Goal: Information Seeking & Learning: Learn about a topic

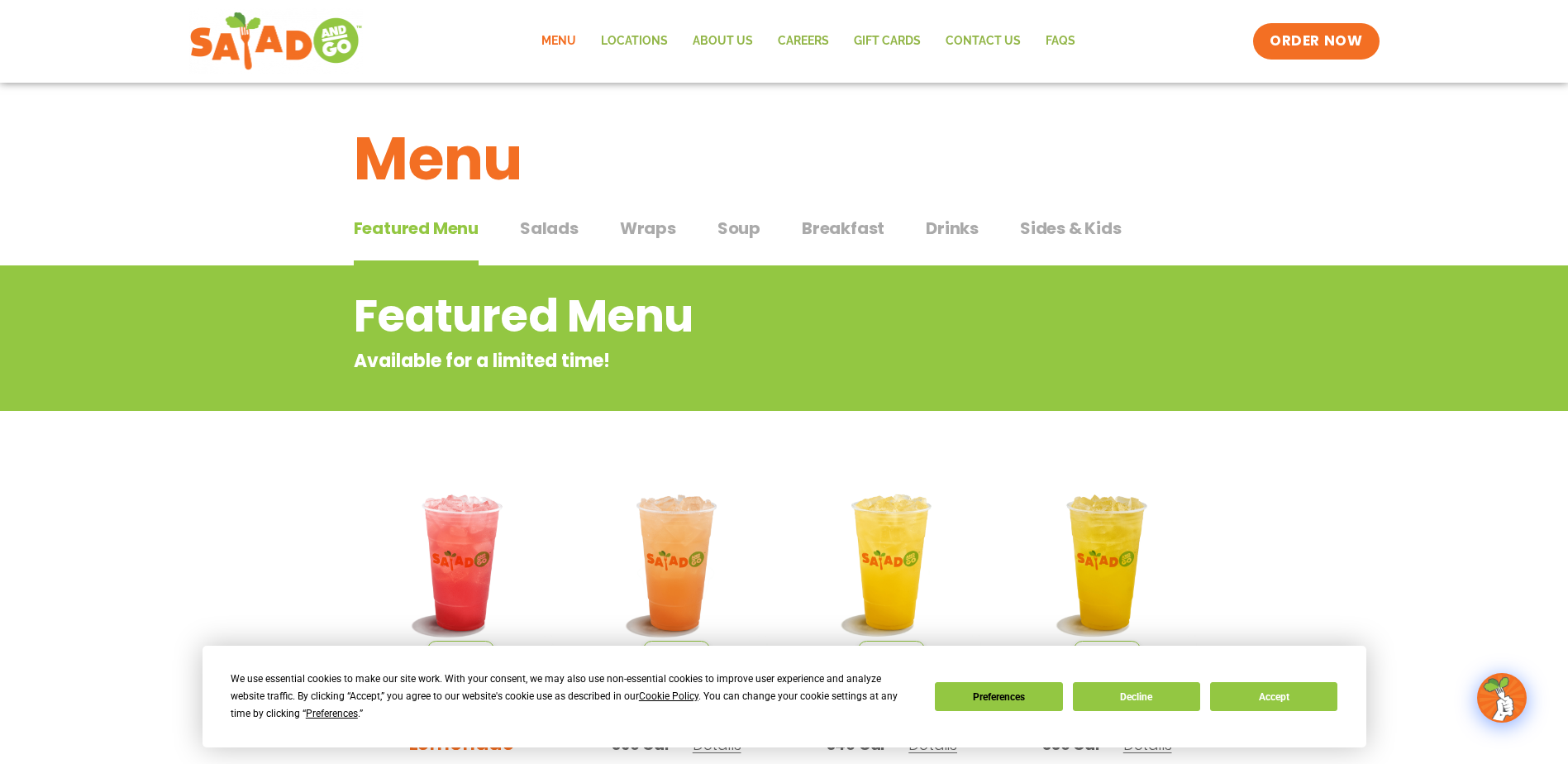
click at [743, 229] on span "Soup" at bounding box center [739, 228] width 43 height 25
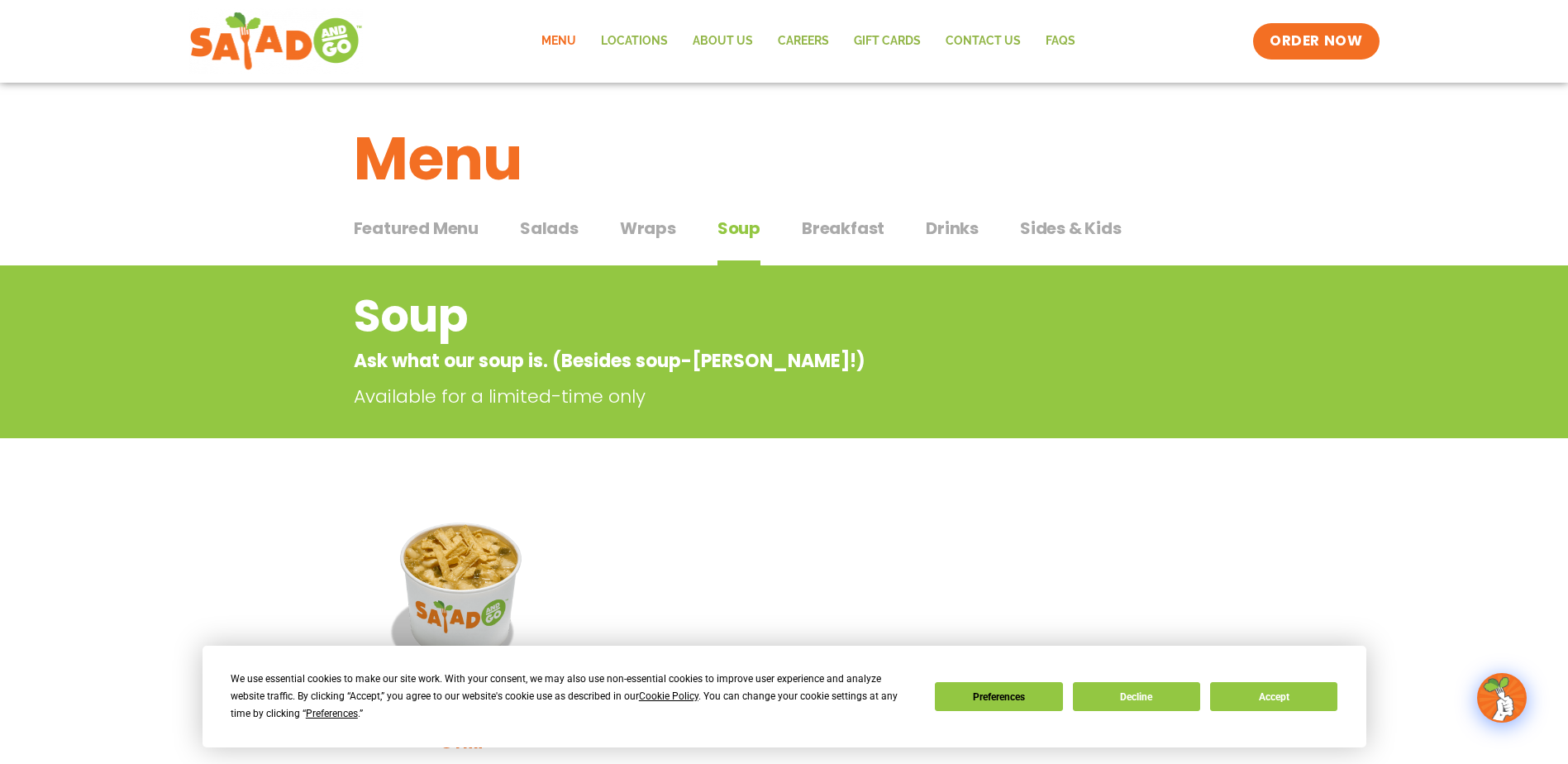
click at [652, 224] on span "Wraps" at bounding box center [648, 228] width 56 height 25
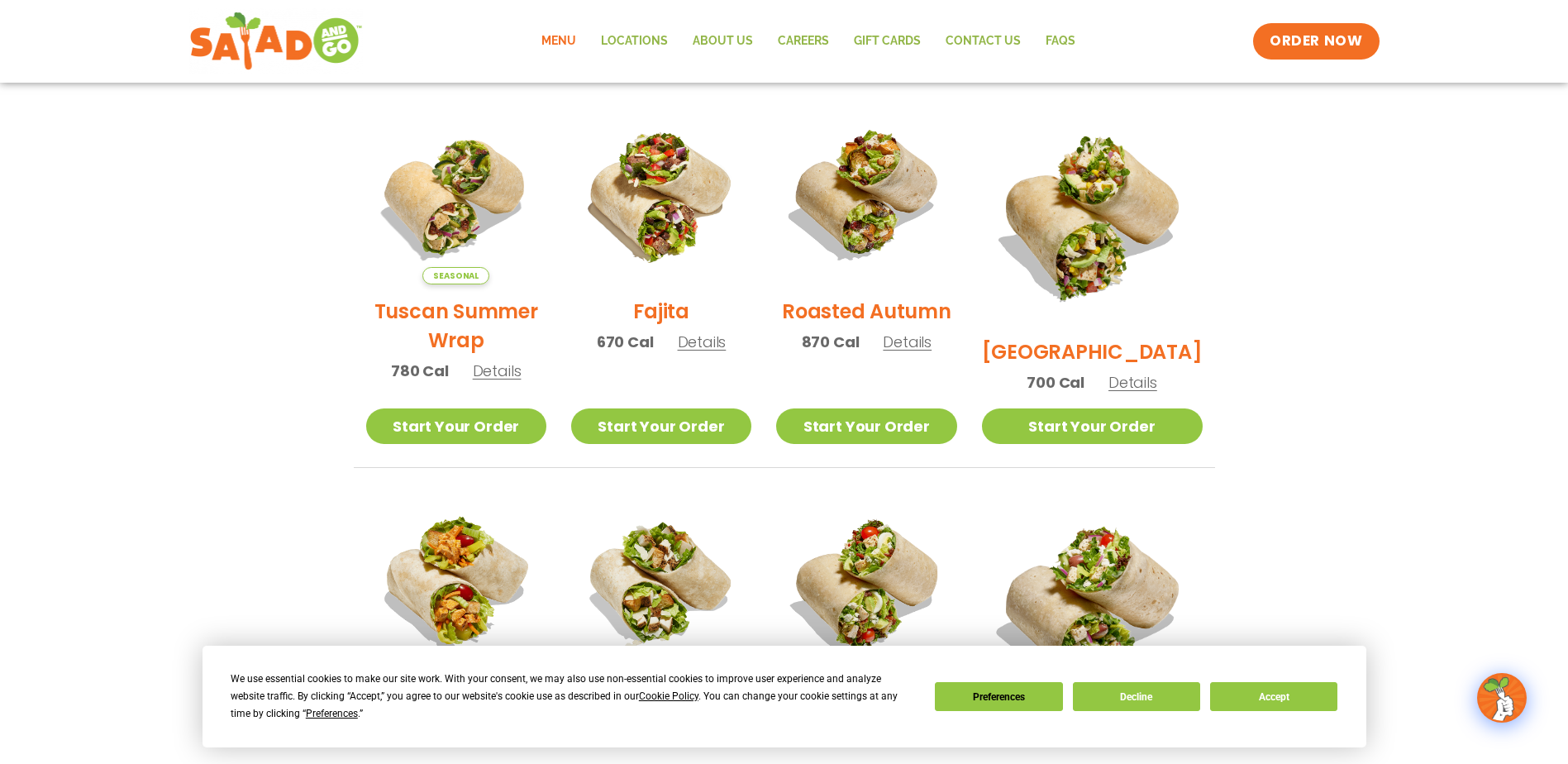
scroll to position [414, 0]
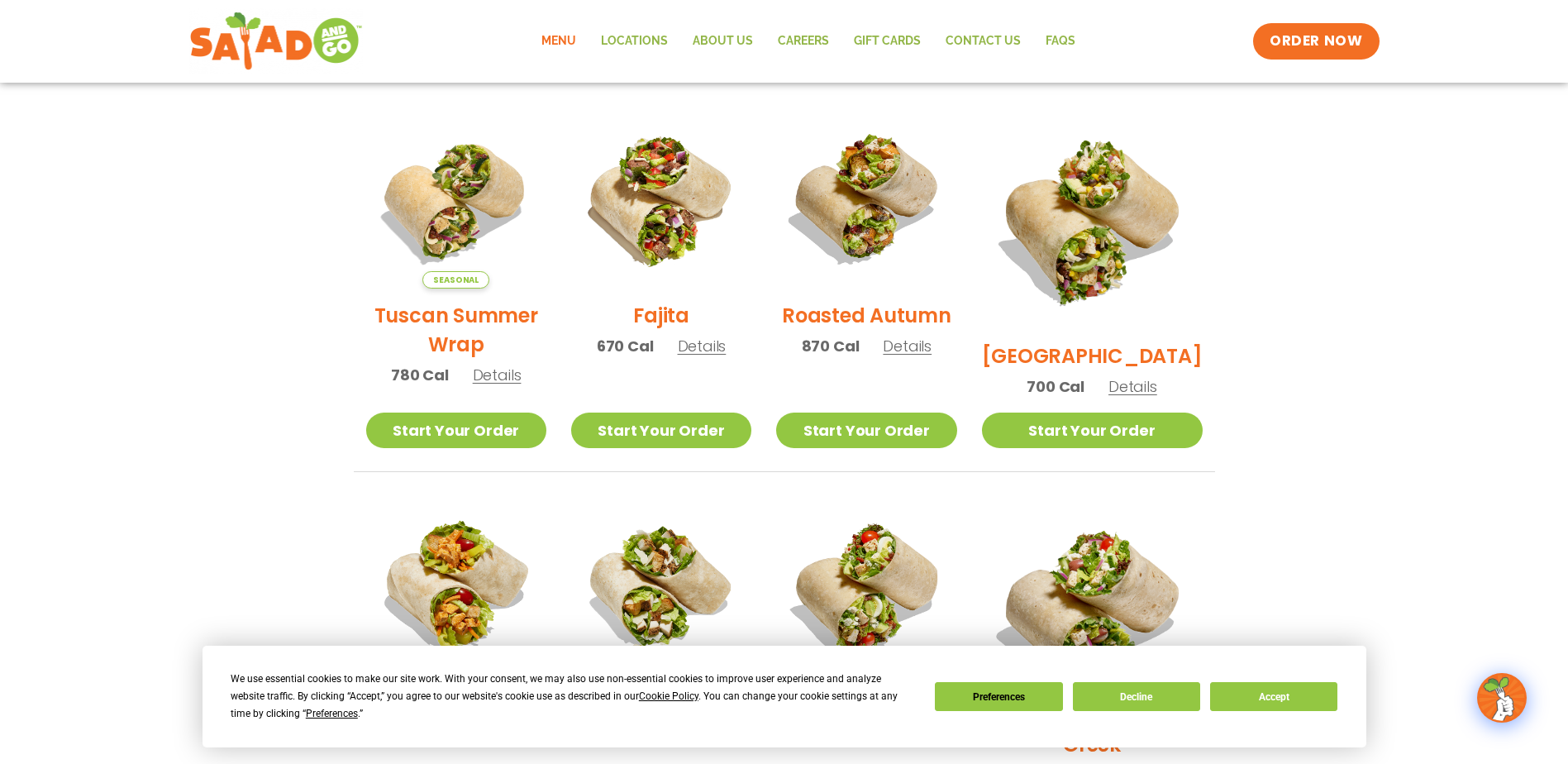
click at [709, 356] on span "Details" at bounding box center [702, 346] width 49 height 20
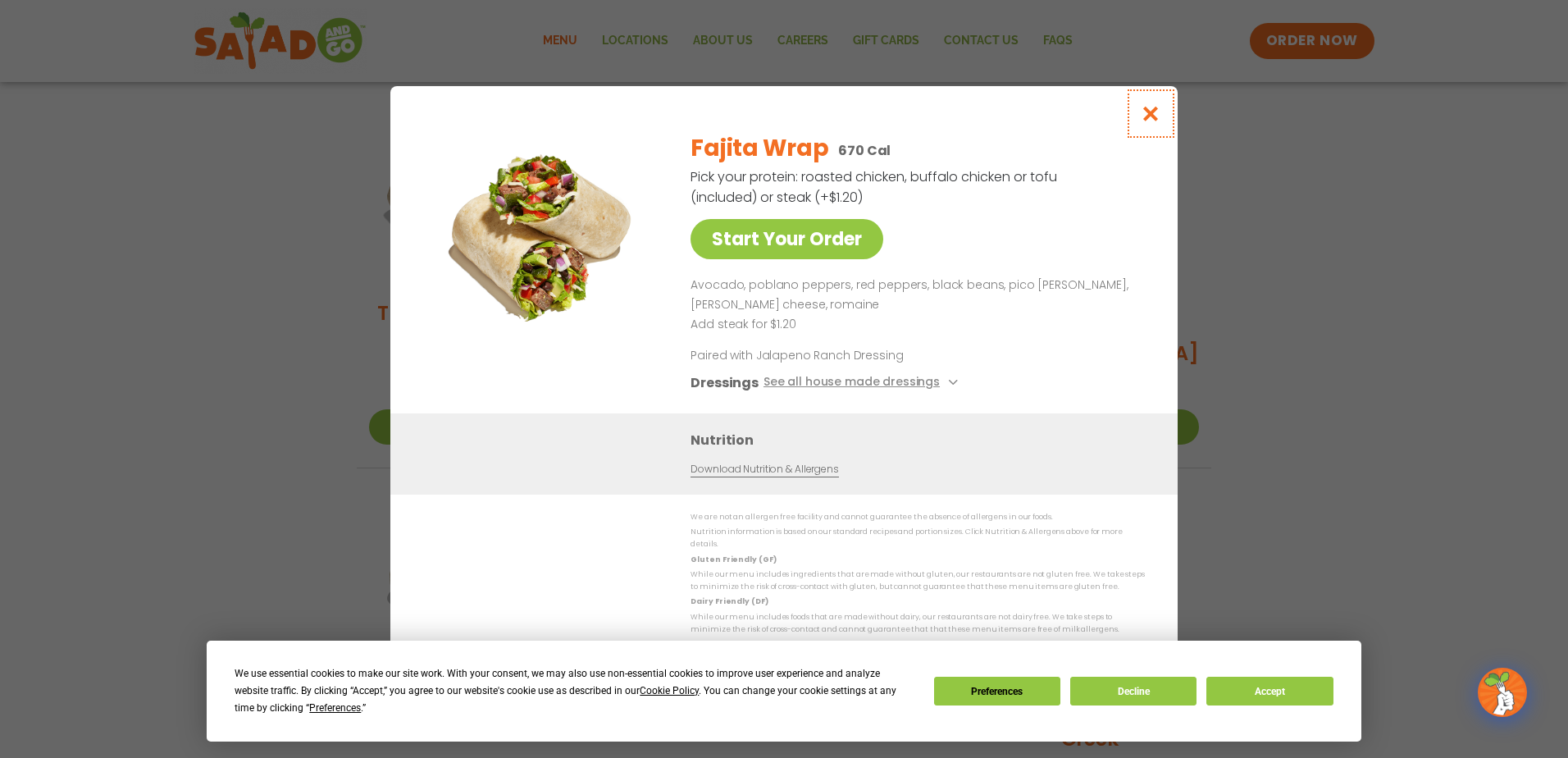
click at [1149, 118] on icon "Close modal" at bounding box center [1151, 113] width 20 height 17
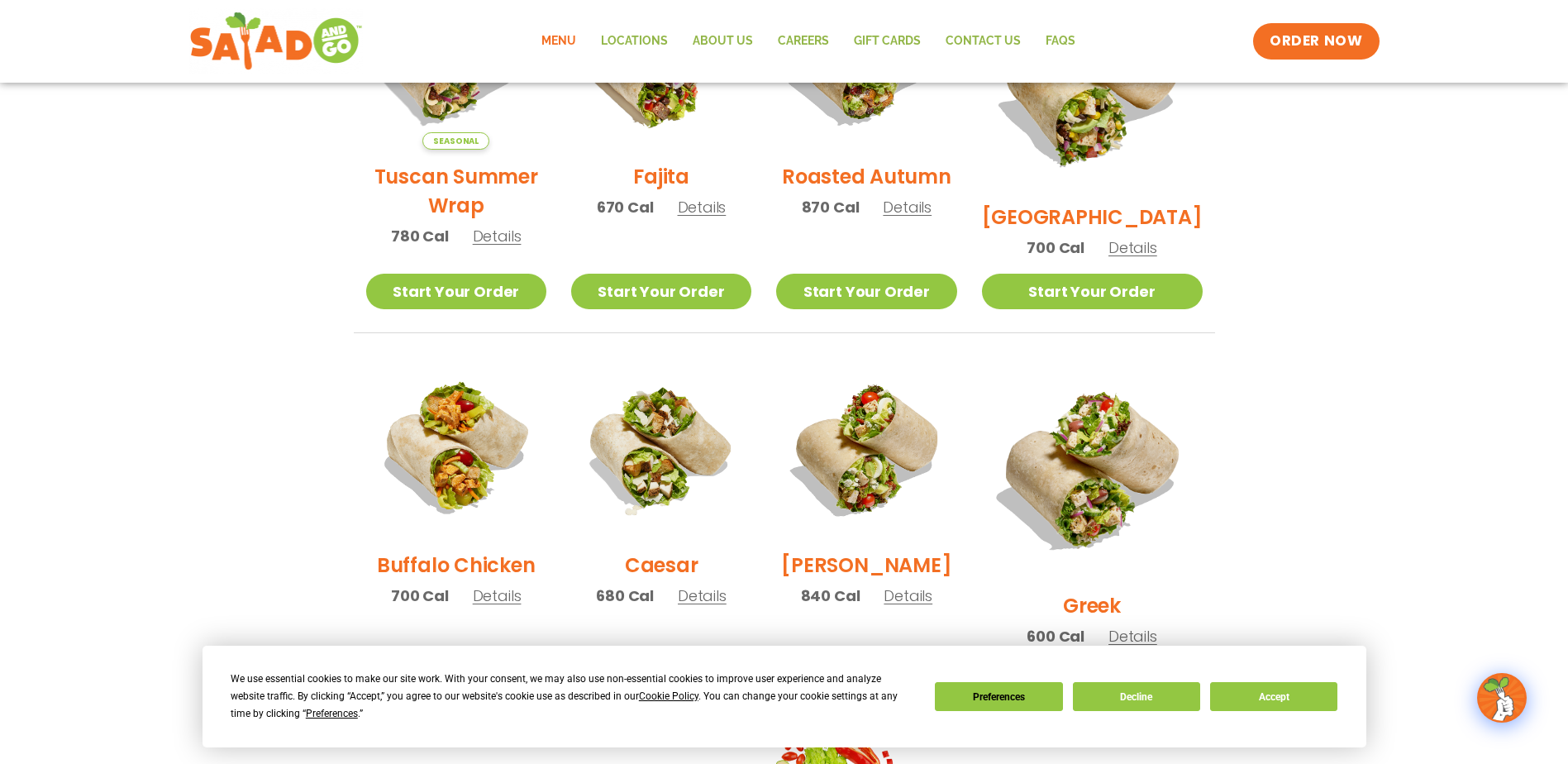
scroll to position [541, 0]
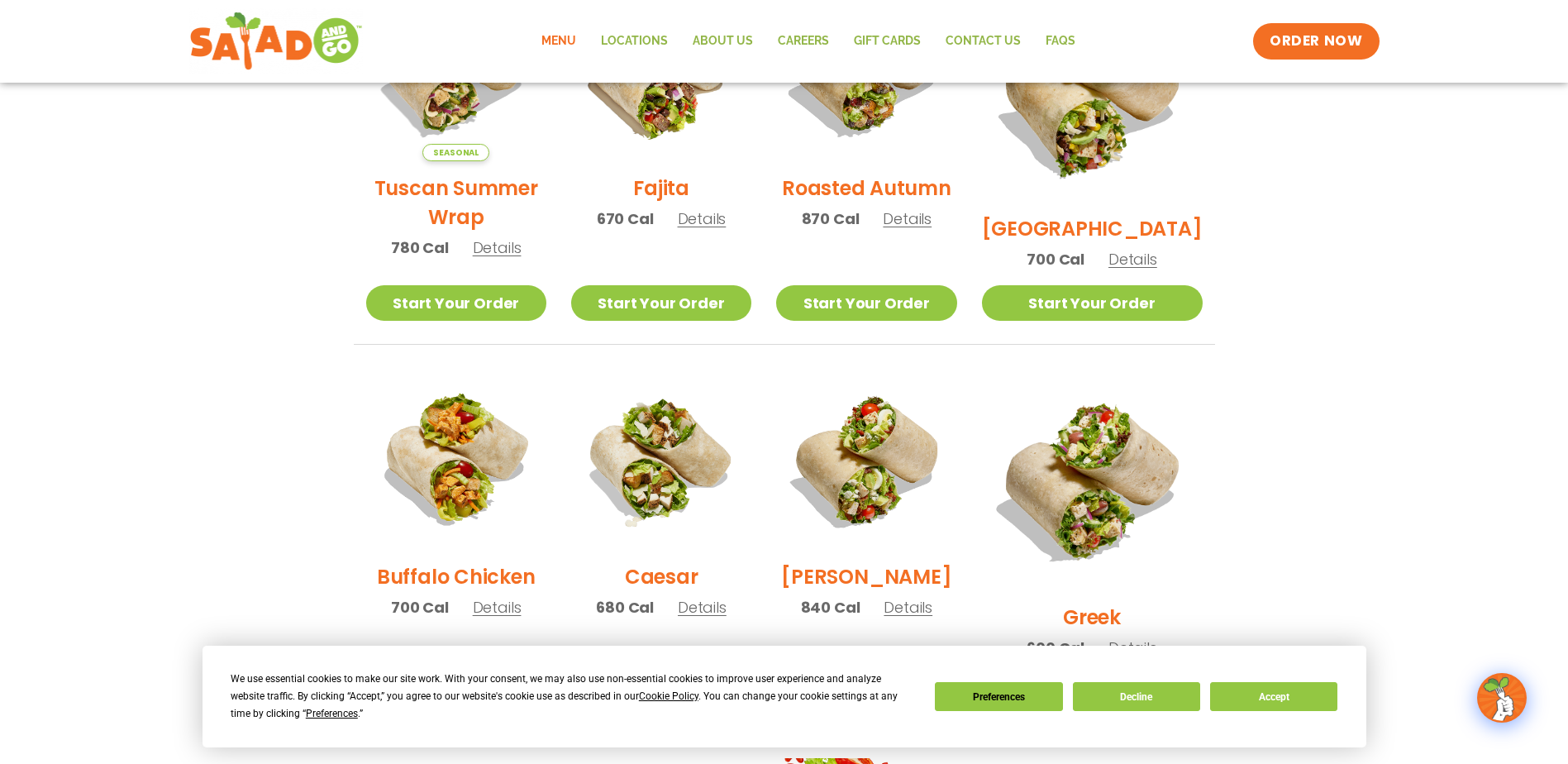
click at [500, 258] on span "Details" at bounding box center [497, 247] width 49 height 20
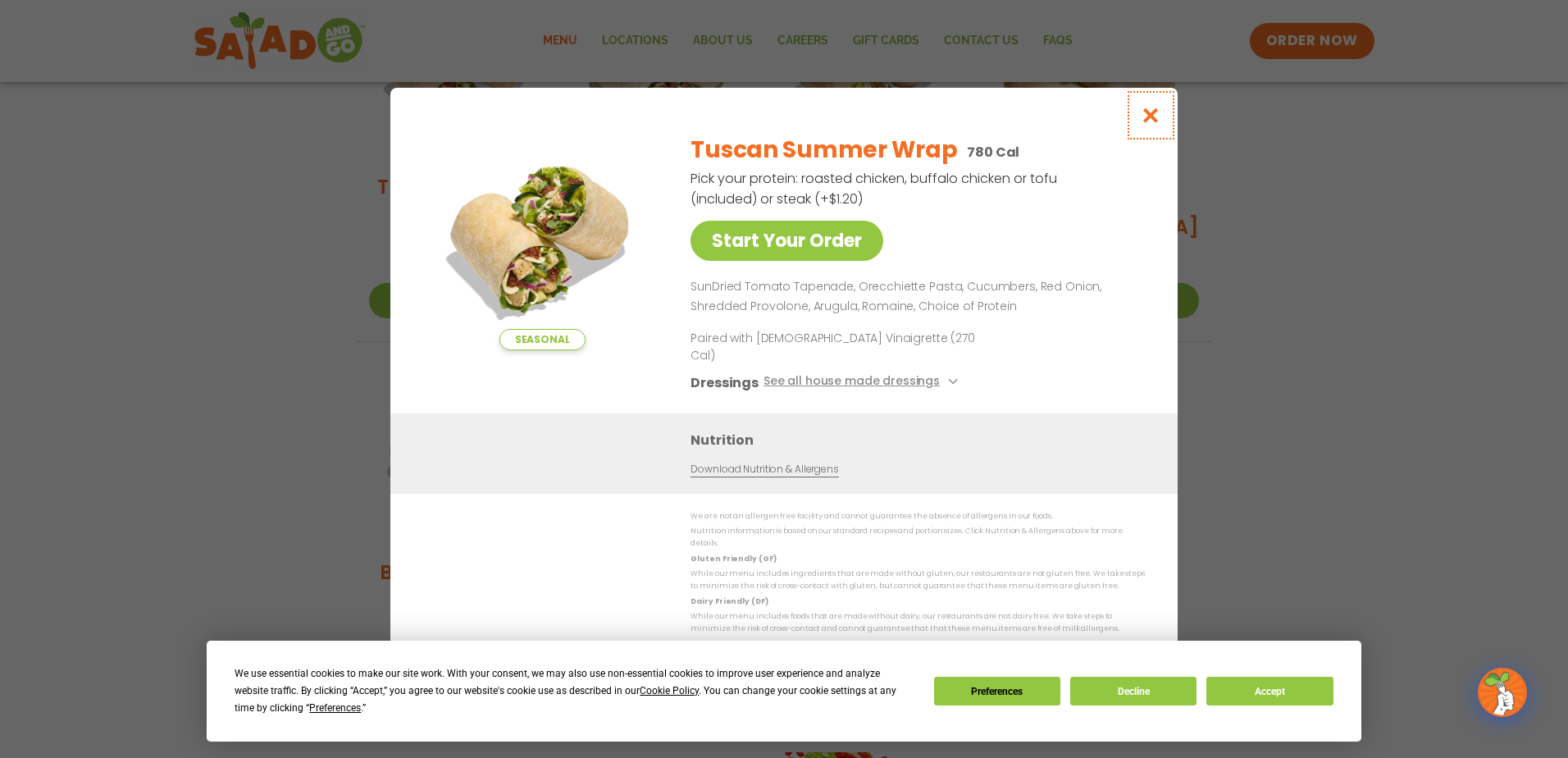
click at [1149, 124] on icon "Close modal" at bounding box center [1151, 115] width 20 height 17
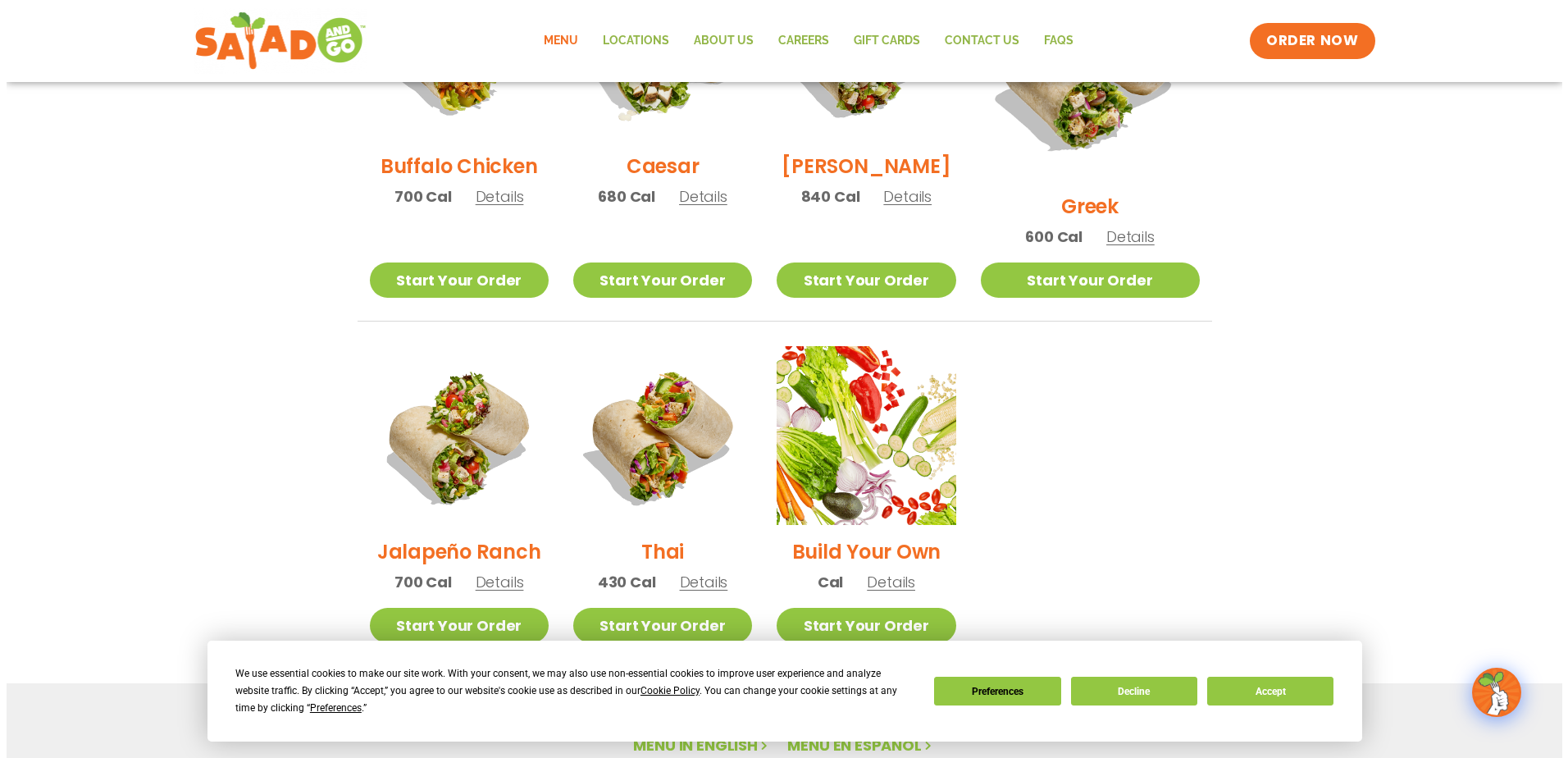
scroll to position [947, 0]
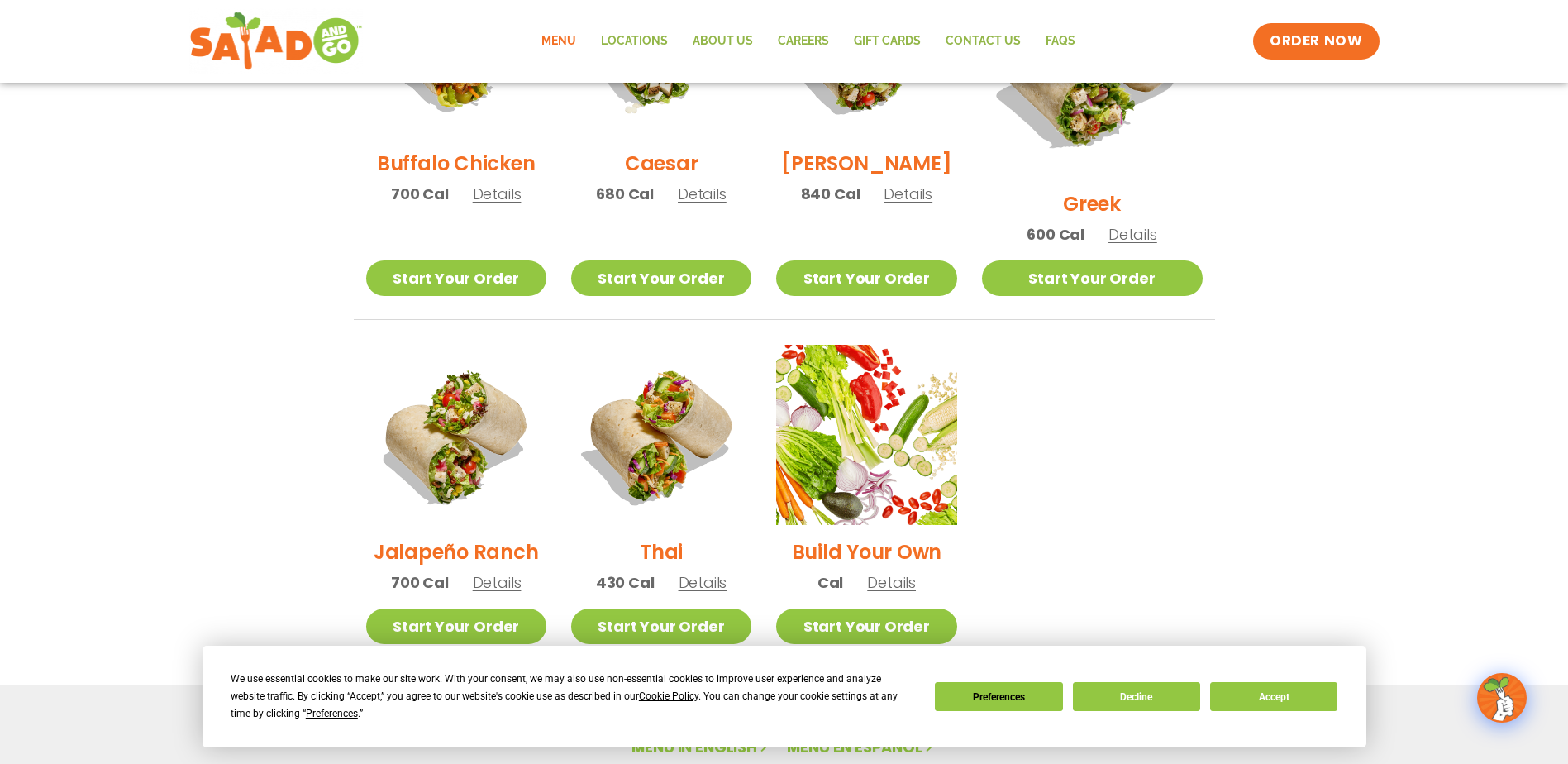
click at [712, 572] on span "Details" at bounding box center [703, 582] width 49 height 20
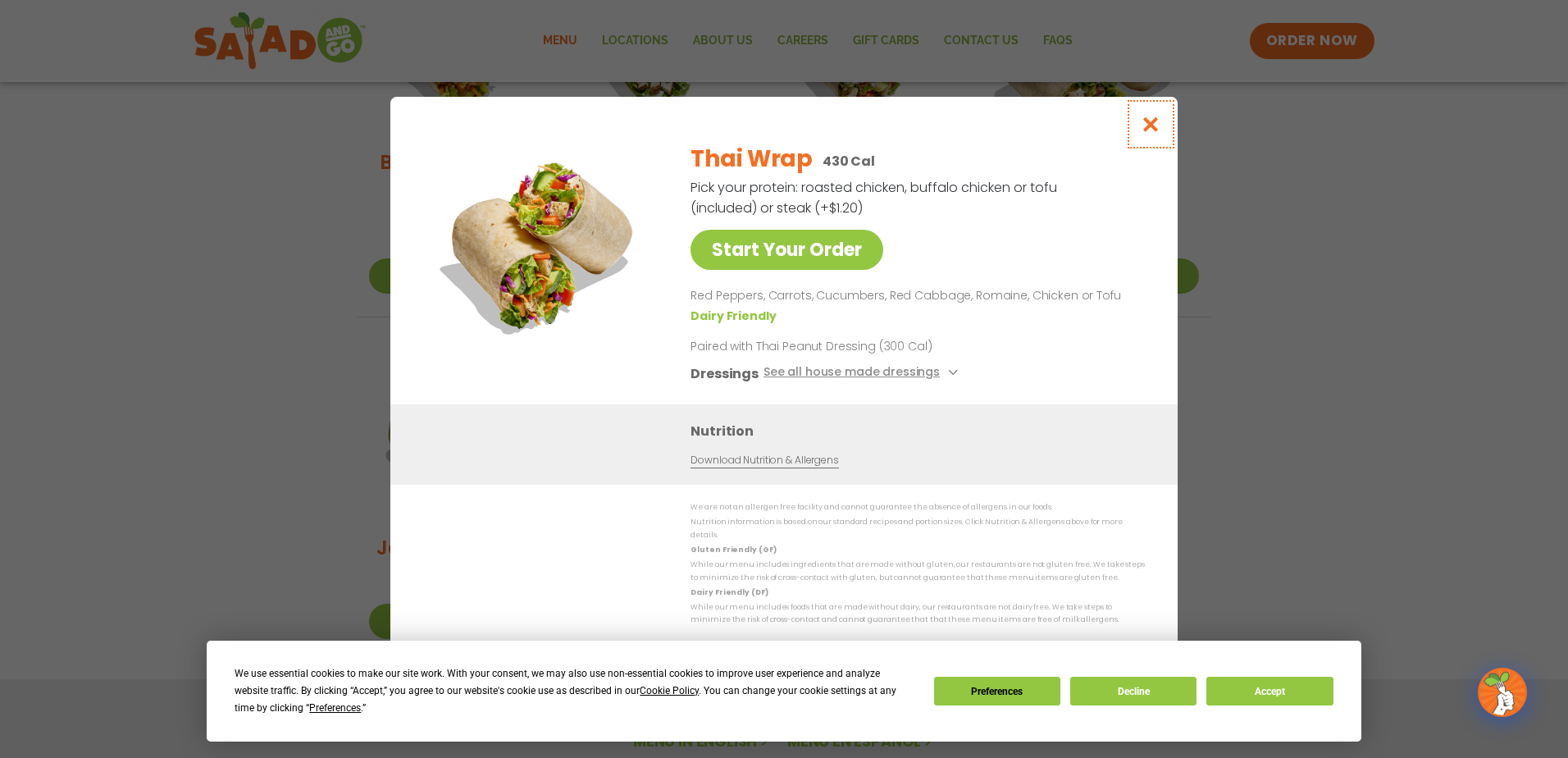
click at [1149, 132] on icon "Close modal" at bounding box center [1151, 124] width 20 height 17
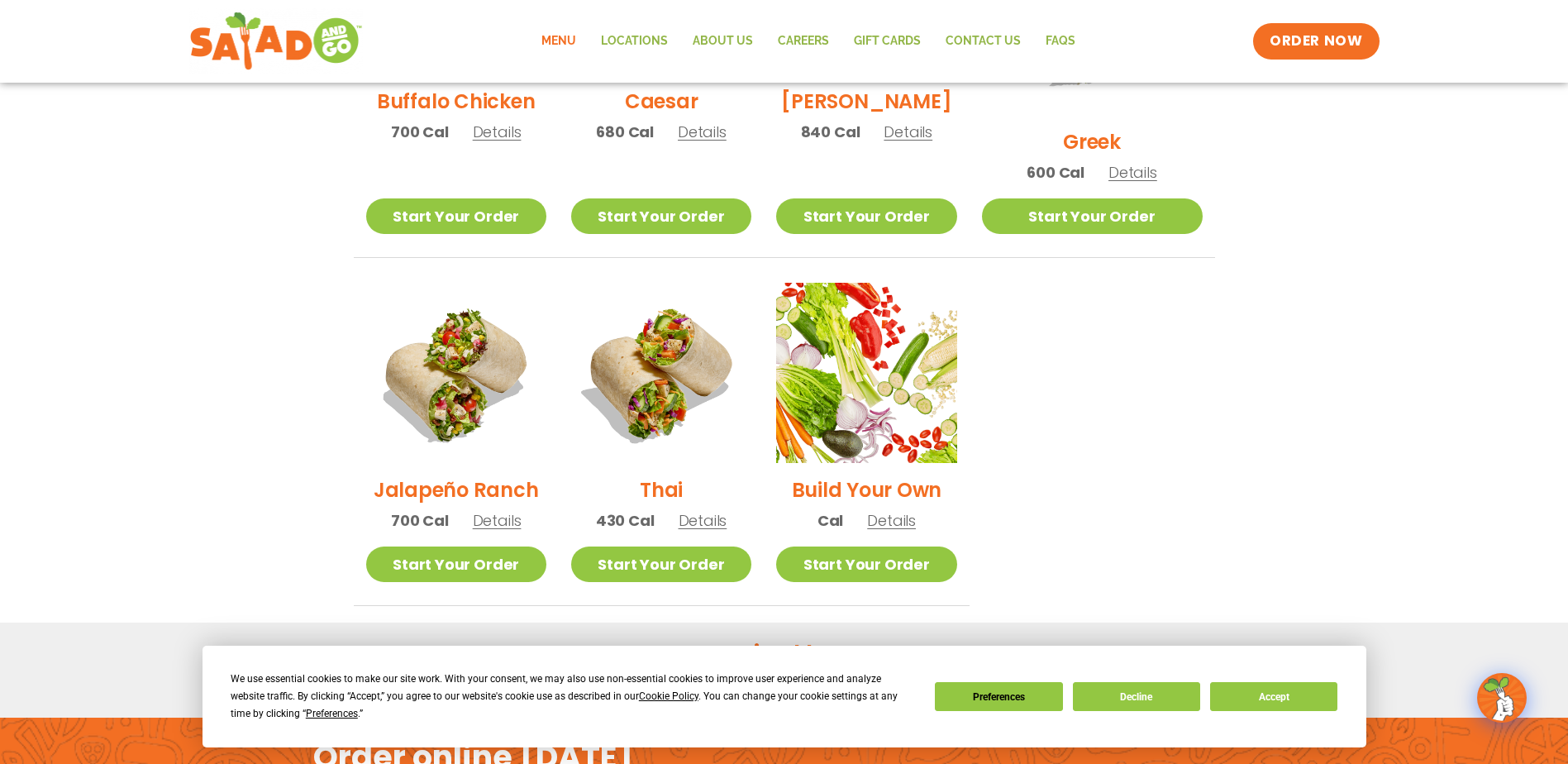
scroll to position [837, 0]
